Goal: Information Seeking & Learning: Learn about a topic

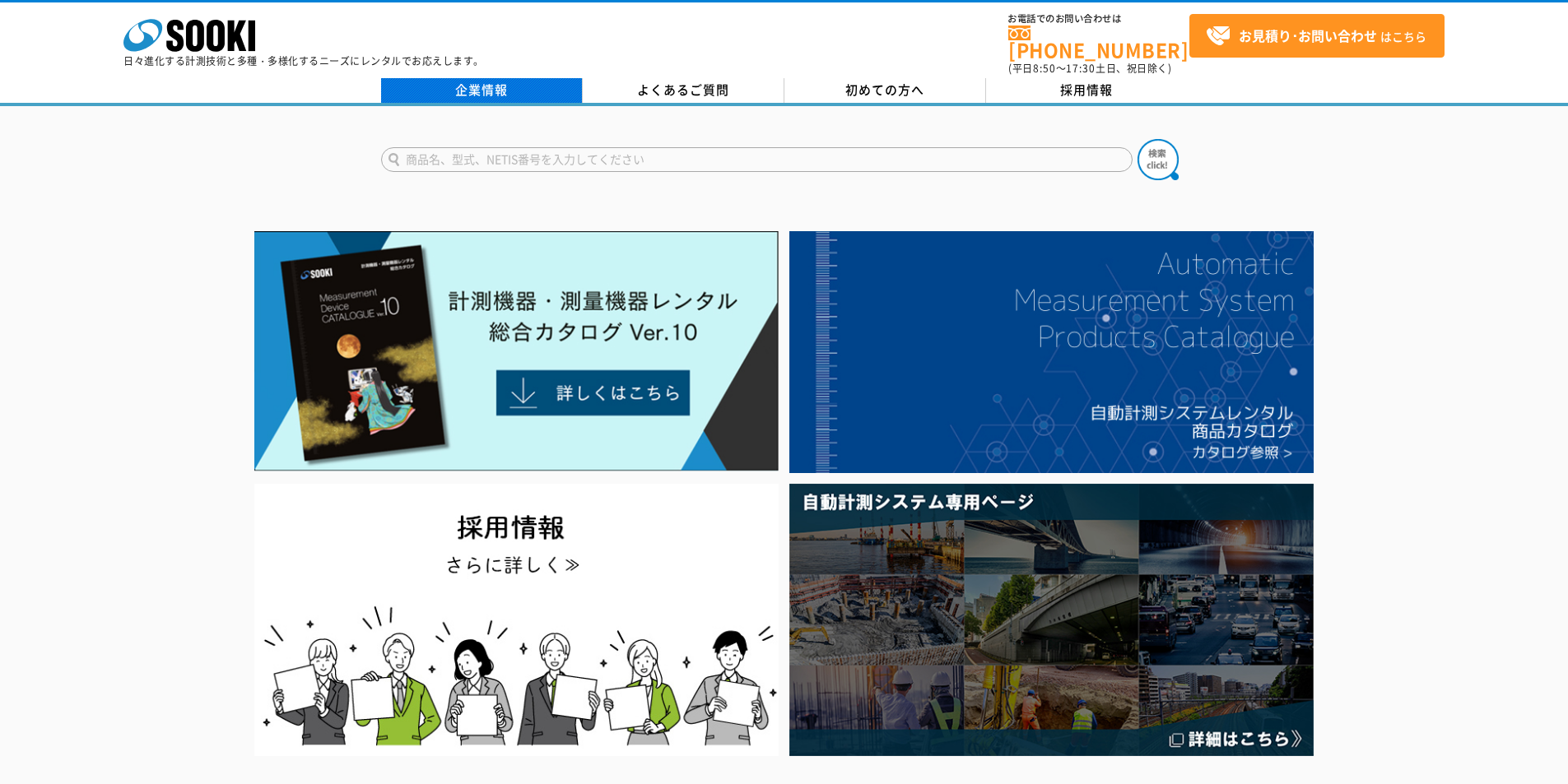
click at [499, 86] on link "企業情報" at bounding box center [481, 90] width 201 height 24
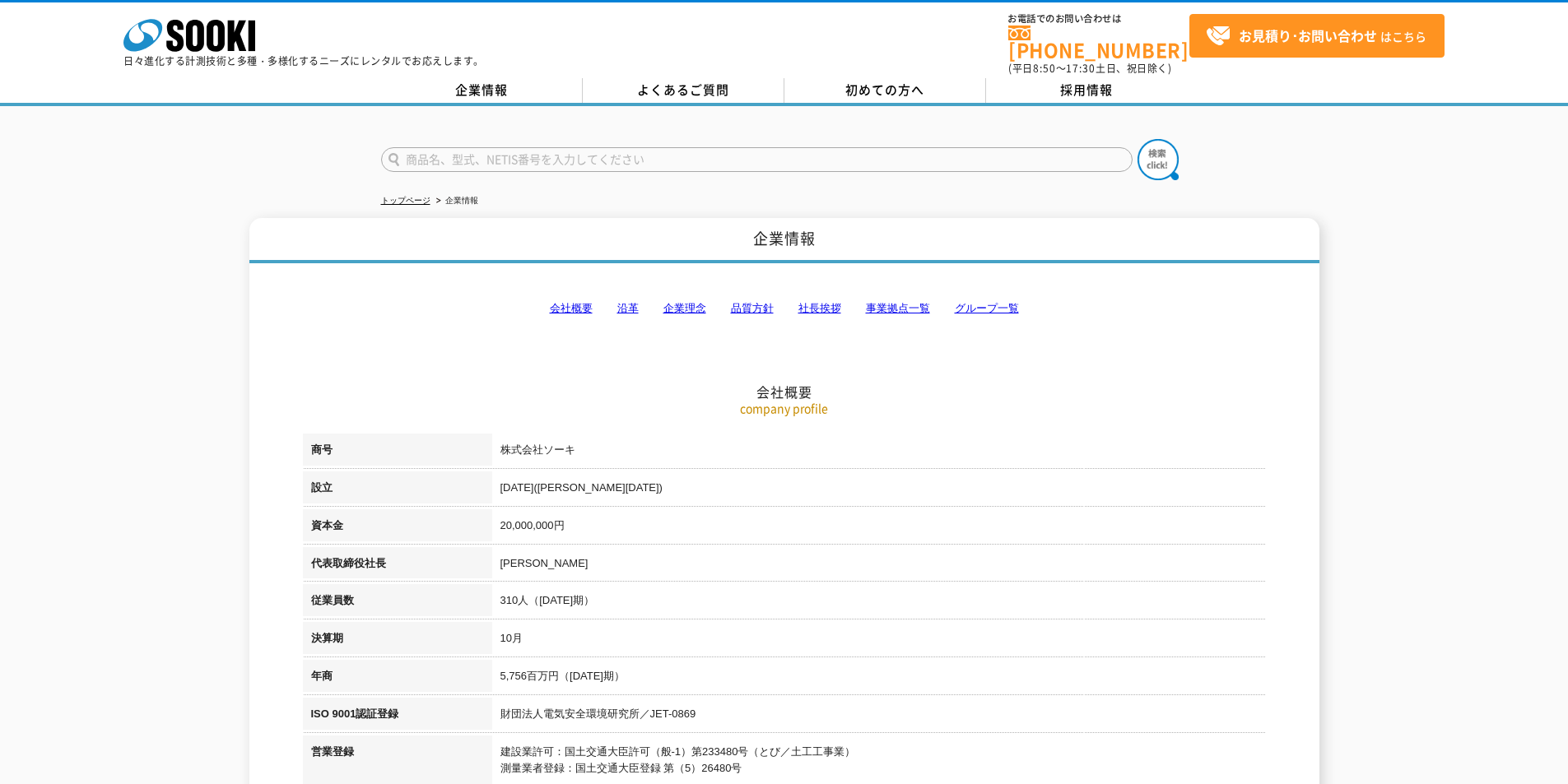
click at [582, 302] on link "会社概要" at bounding box center [571, 309] width 42 height 13
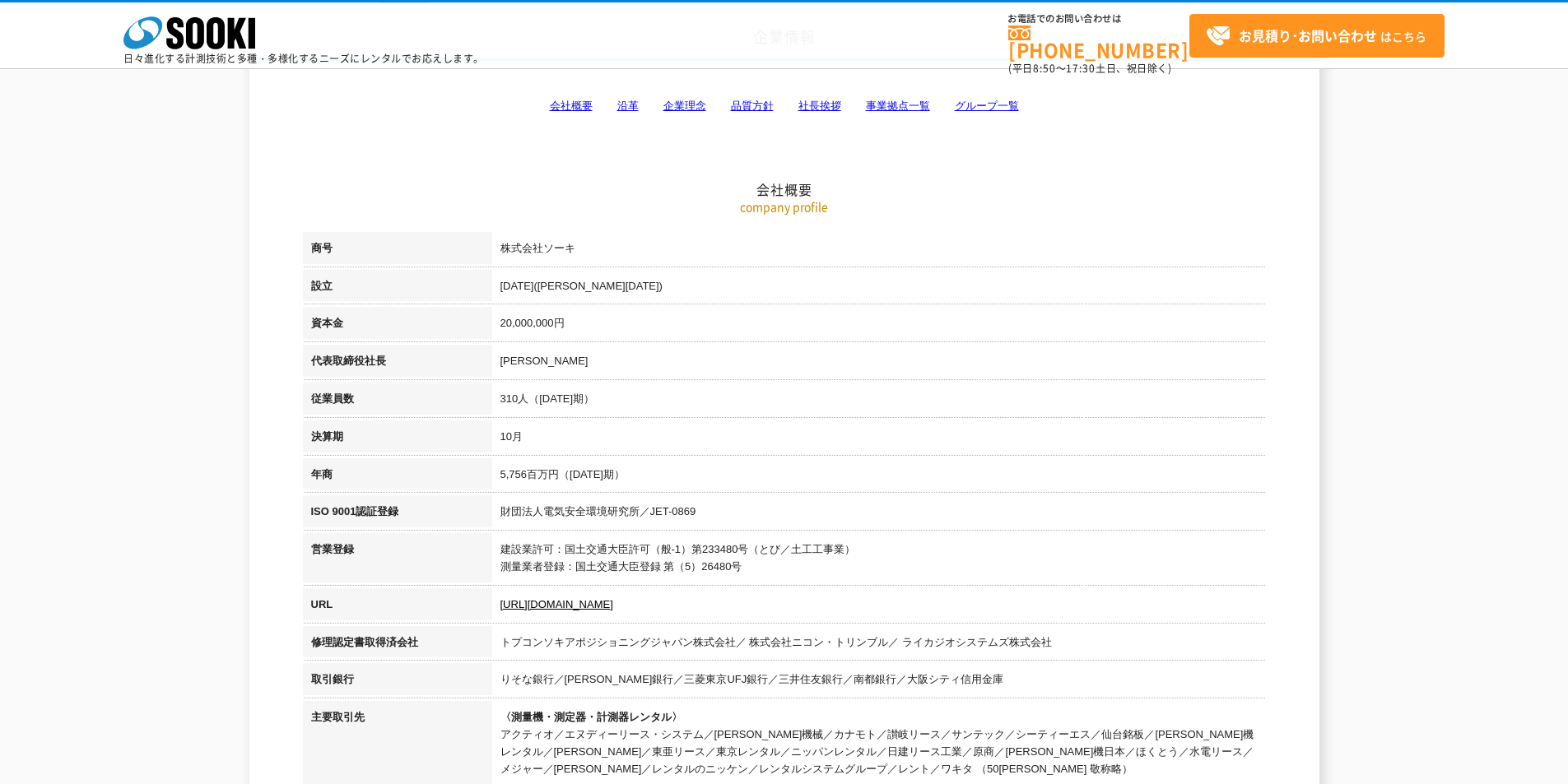
click at [904, 106] on link "事業拠点一覧" at bounding box center [897, 106] width 64 height 13
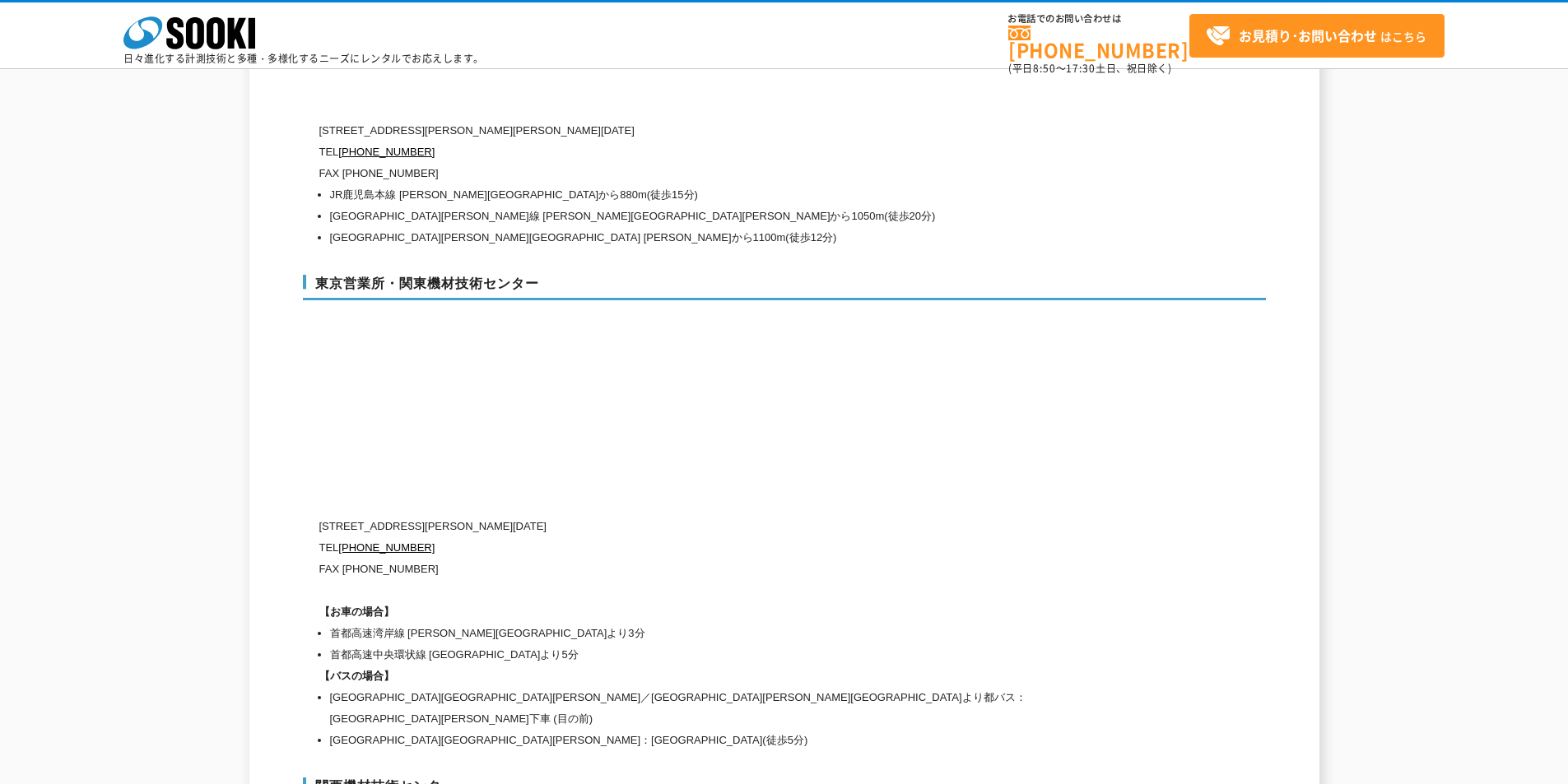
scroll to position [6735, 0]
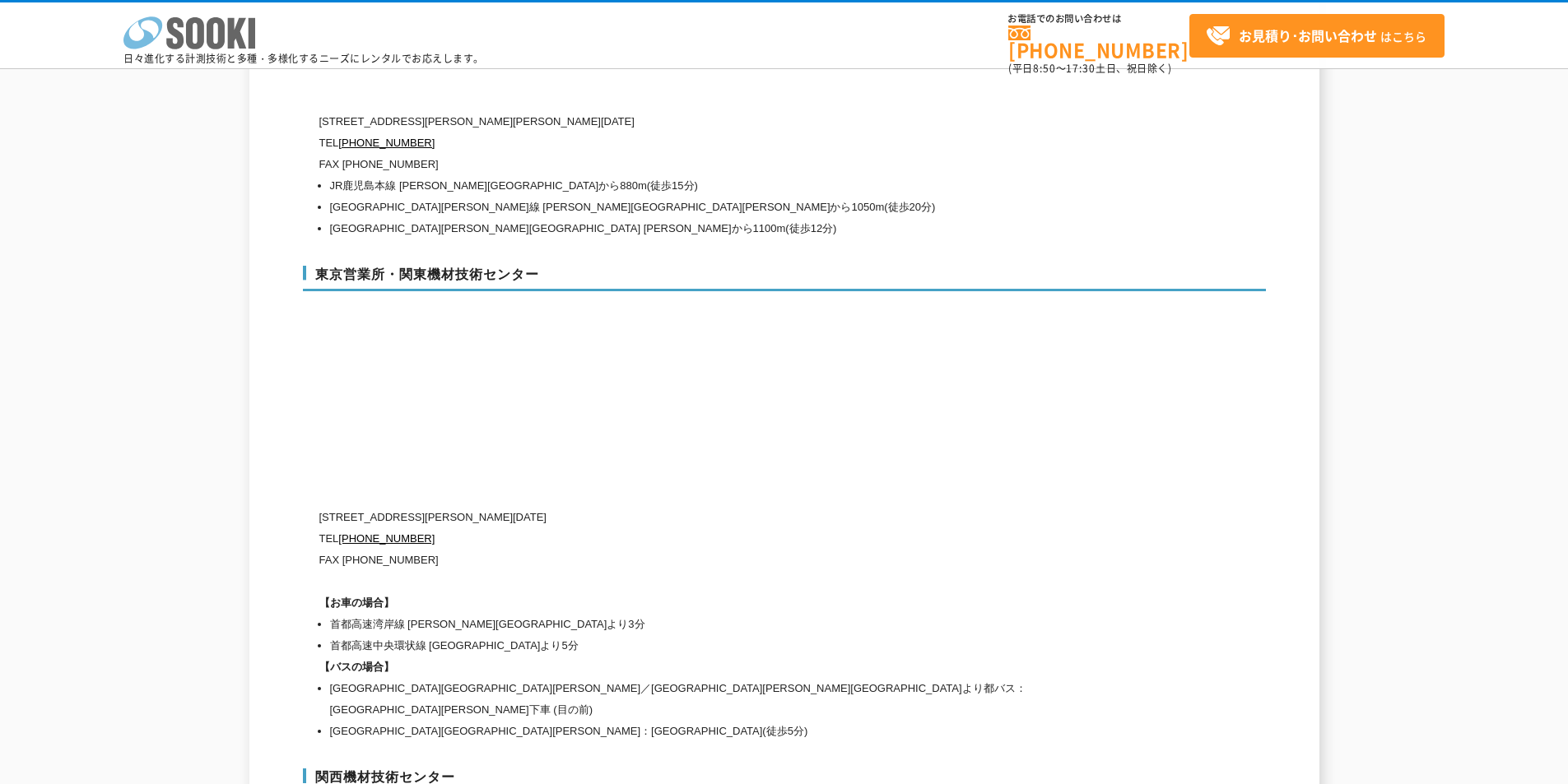
click at [177, 25] on icon "株式会社 ソーキ" at bounding box center [190, 32] width 132 height 32
